Goal: Task Accomplishment & Management: Use online tool/utility

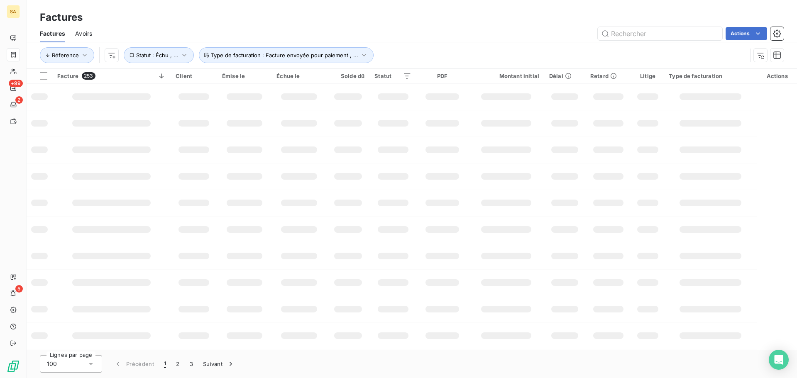
scroll to position [132, 0]
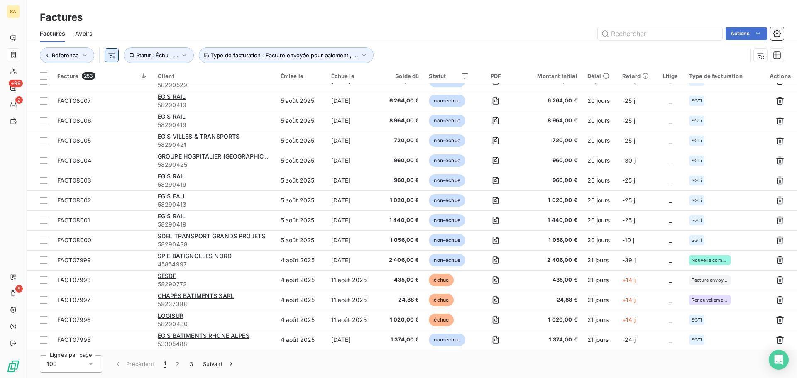
click at [108, 54] on html "SA +99 2 5 Factures Factures Avoirs Actions Réference Statut : Échu , ... Type …" at bounding box center [398, 189] width 797 height 378
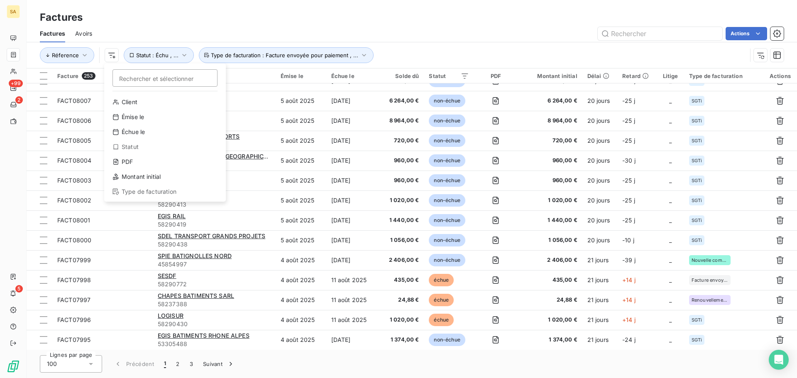
click at [175, 53] on html "SA +99 2 5 Factures Factures Avoirs Actions Réference Rechercher et sélectionne…" at bounding box center [398, 189] width 797 height 378
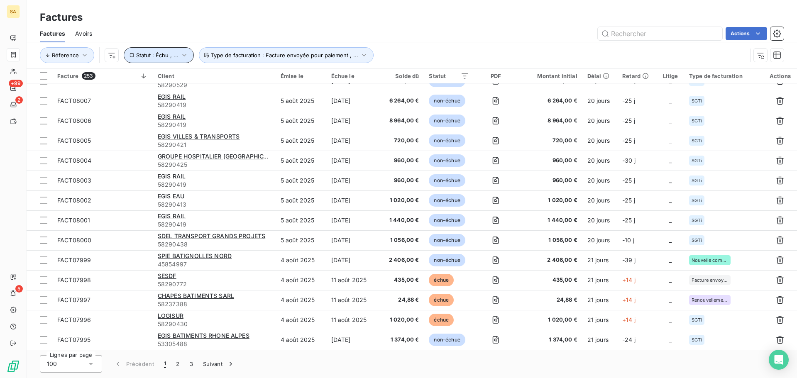
click at [183, 53] on icon "button" at bounding box center [184, 55] width 8 height 8
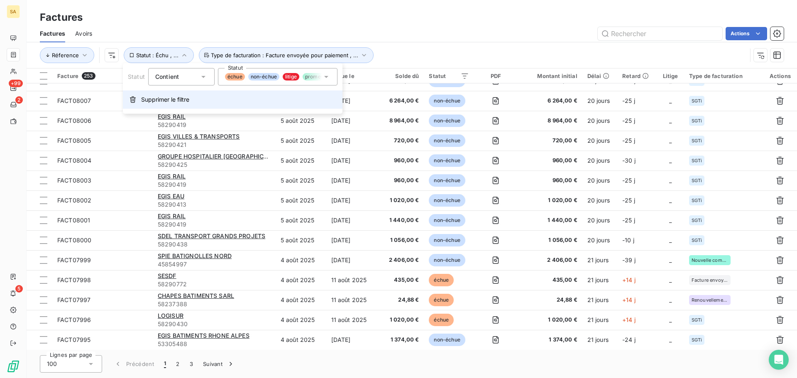
click at [152, 103] on span "Supprimer le filtre" at bounding box center [165, 99] width 48 height 8
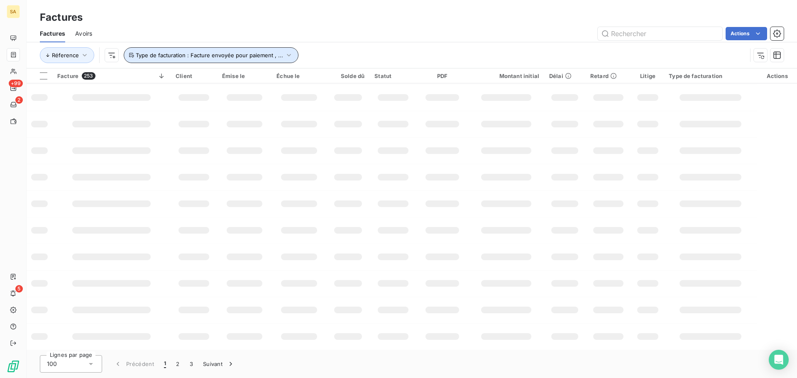
click at [287, 53] on icon "button" at bounding box center [289, 55] width 8 height 8
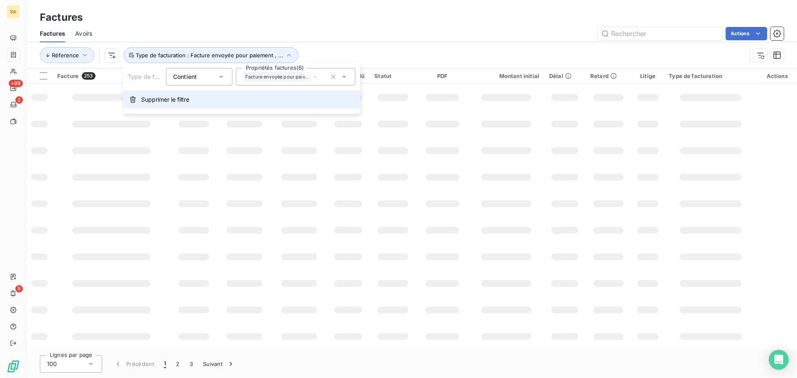
click at [177, 104] on button "Supprimer le filtre" at bounding box center [241, 100] width 237 height 18
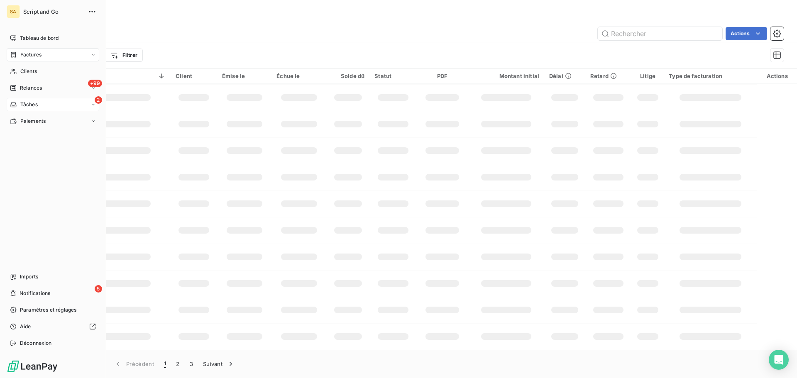
click at [20, 103] on span "Tâches" at bounding box center [28, 104] width 17 height 7
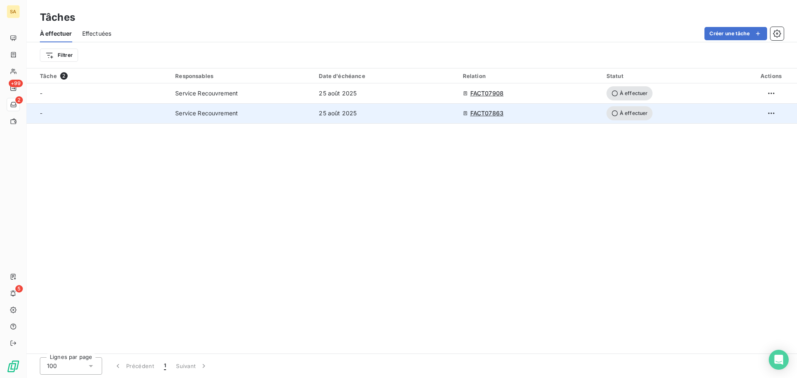
click at [485, 110] on span "FACT07863" at bounding box center [486, 113] width 33 height 8
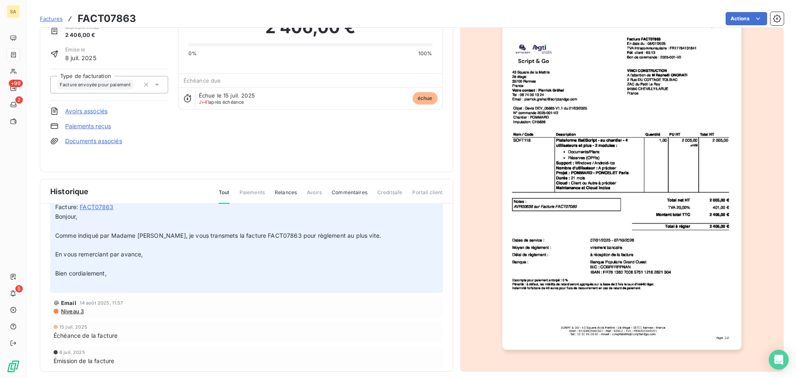
scroll to position [47, 0]
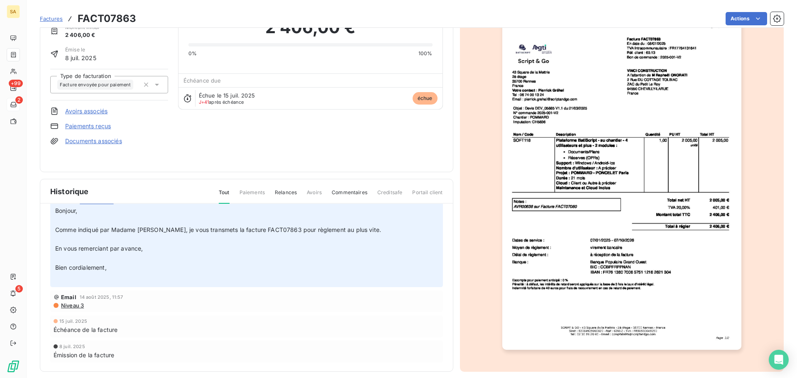
click at [76, 304] on span "Niveau 3" at bounding box center [72, 305] width 24 height 7
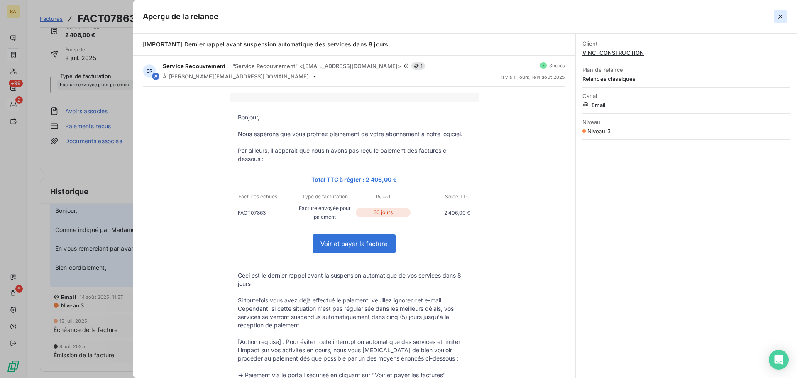
click at [781, 14] on icon "button" at bounding box center [780, 16] width 8 height 8
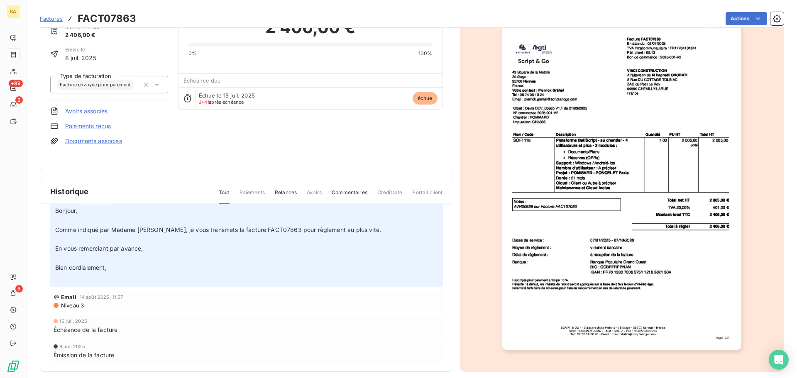
click at [79, 304] on span "Niveau 3" at bounding box center [72, 305] width 24 height 7
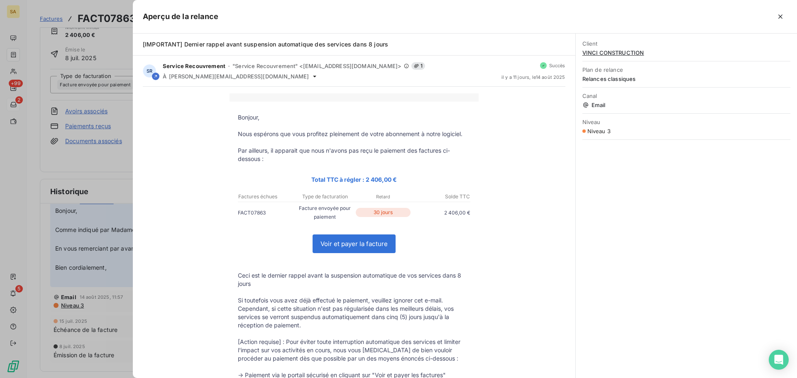
click at [737, 242] on div "Client VINCI CONSTRUCTION Plan de relance Relances classiques Canal Email Nivea…" at bounding box center [686, 206] width 221 height 345
